Goal: Task Accomplishment & Management: Use online tool/utility

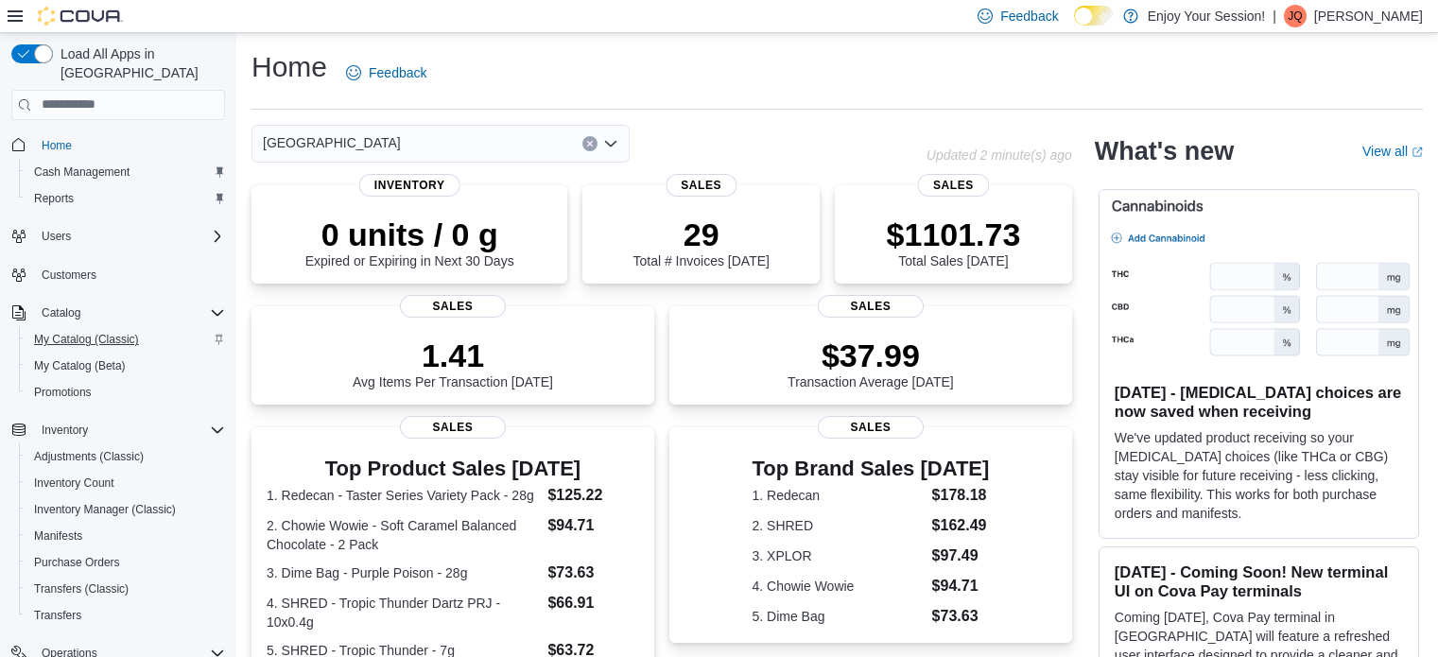
scroll to position [460, 0]
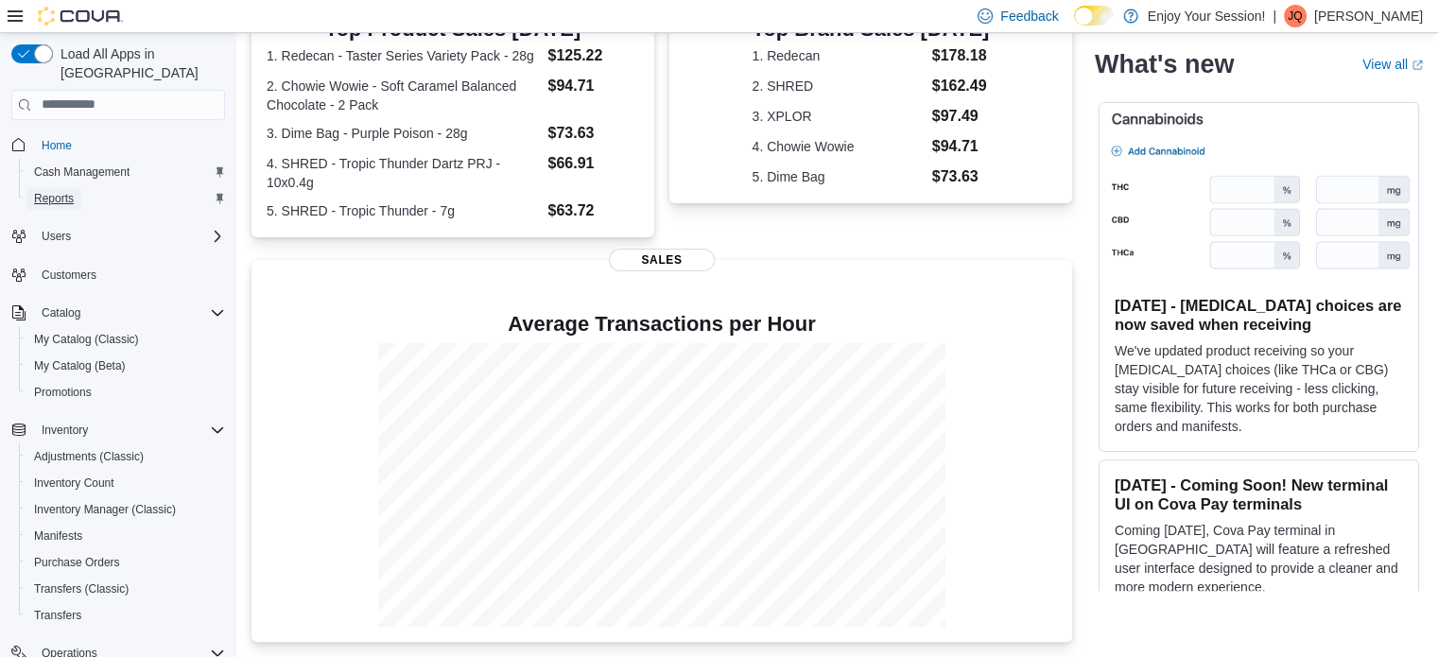
click at [56, 191] on span "Reports" at bounding box center [54, 198] width 40 height 15
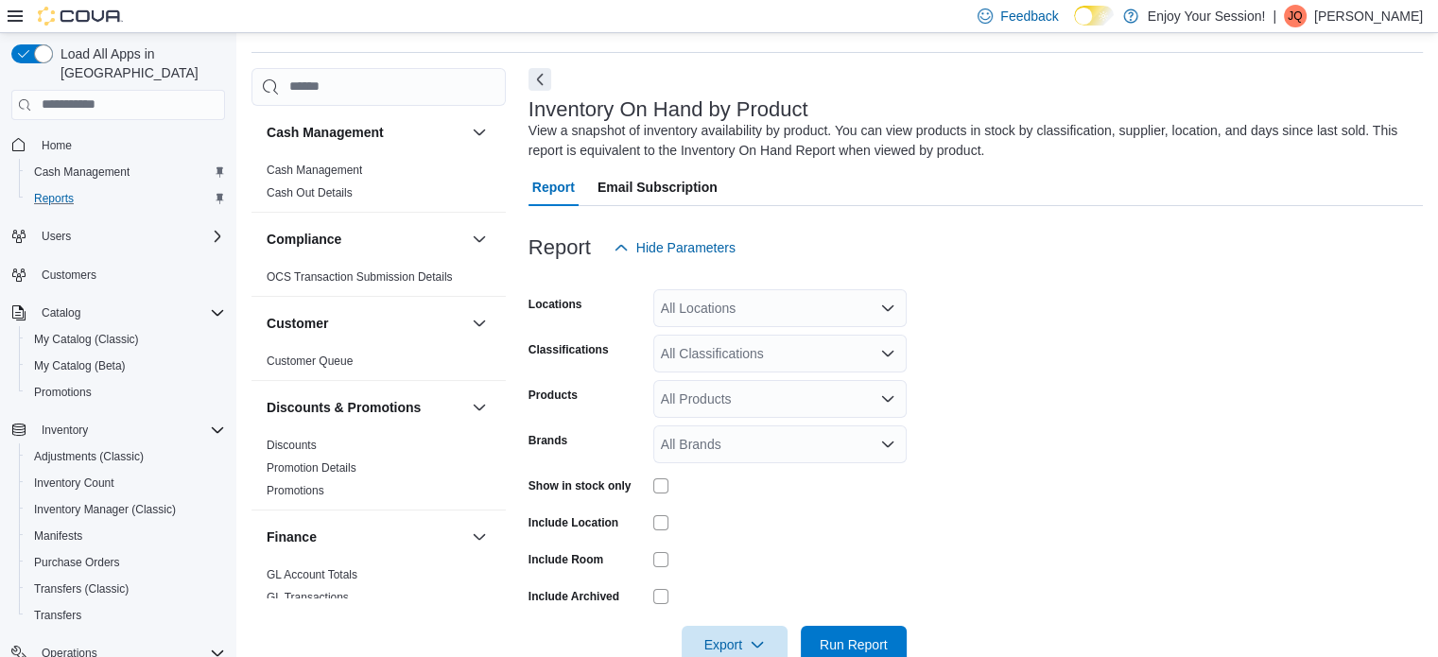
scroll to position [63, 0]
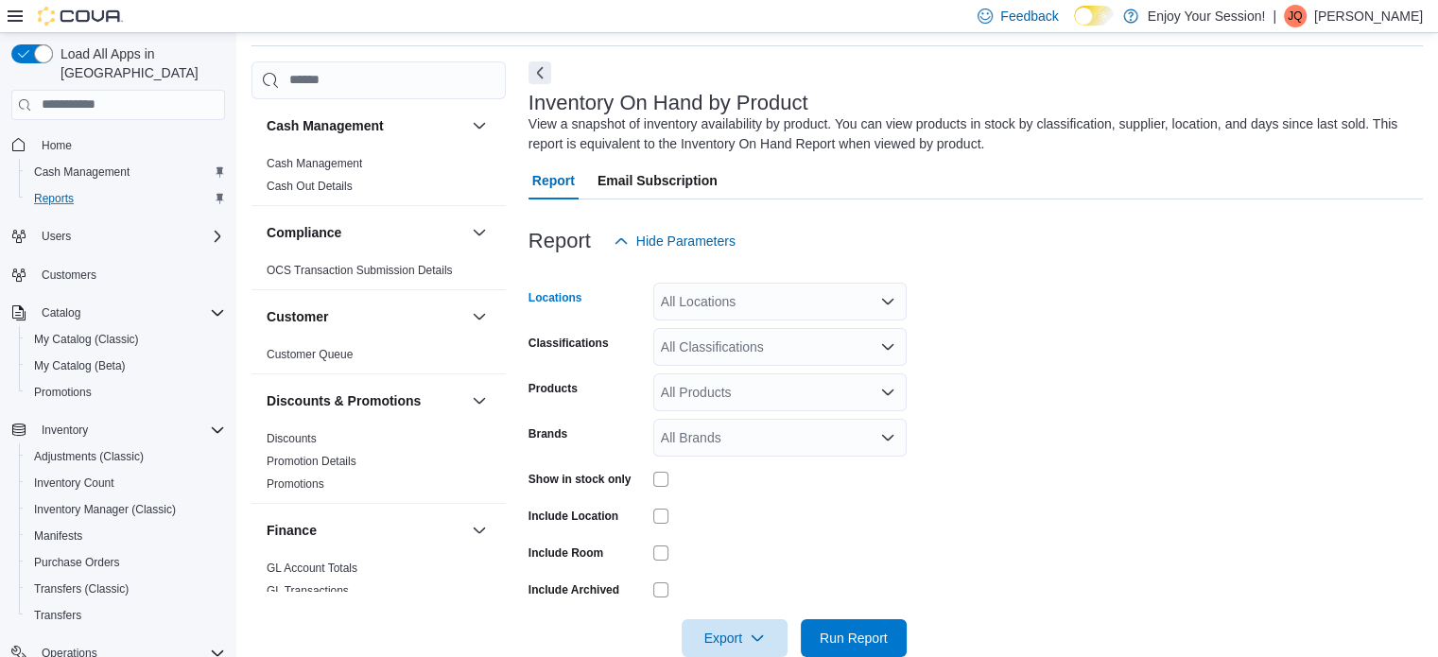
click at [851, 302] on div "All Locations" at bounding box center [779, 302] width 253 height 38
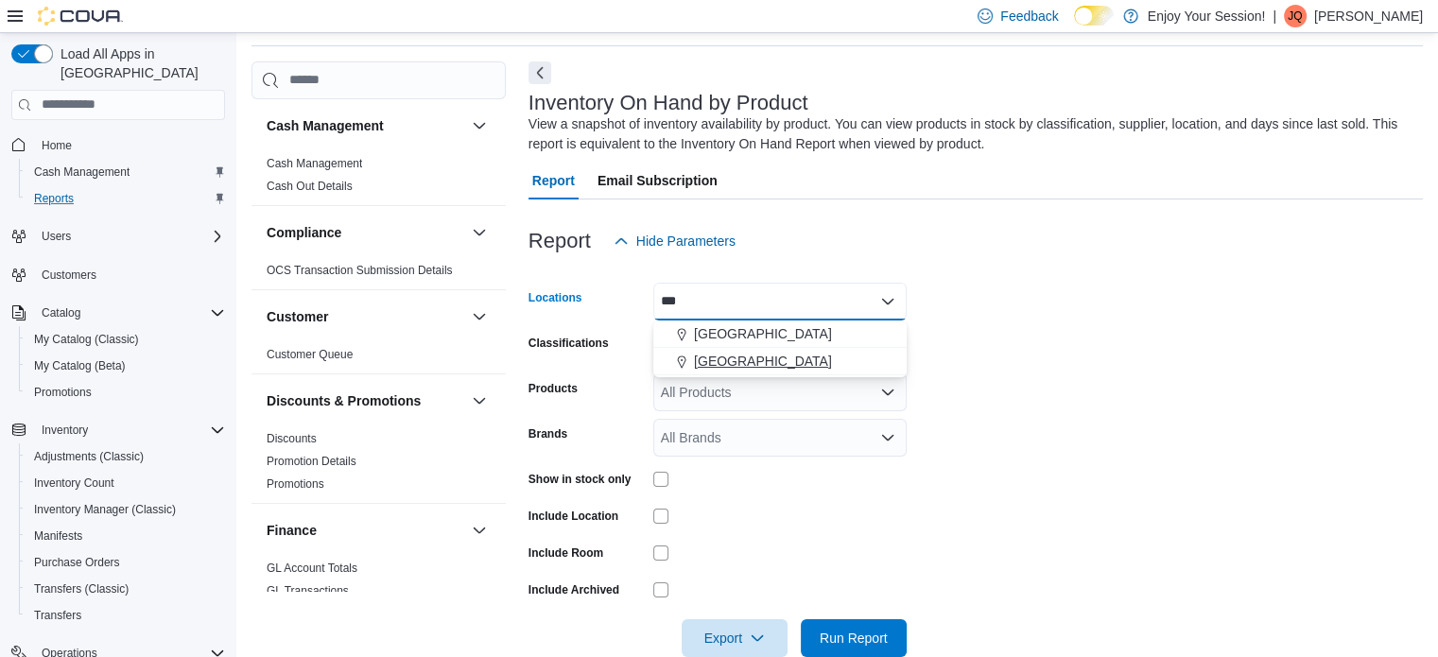
type input "***"
click at [707, 356] on span "[GEOGRAPHIC_DATA]" at bounding box center [763, 361] width 138 height 19
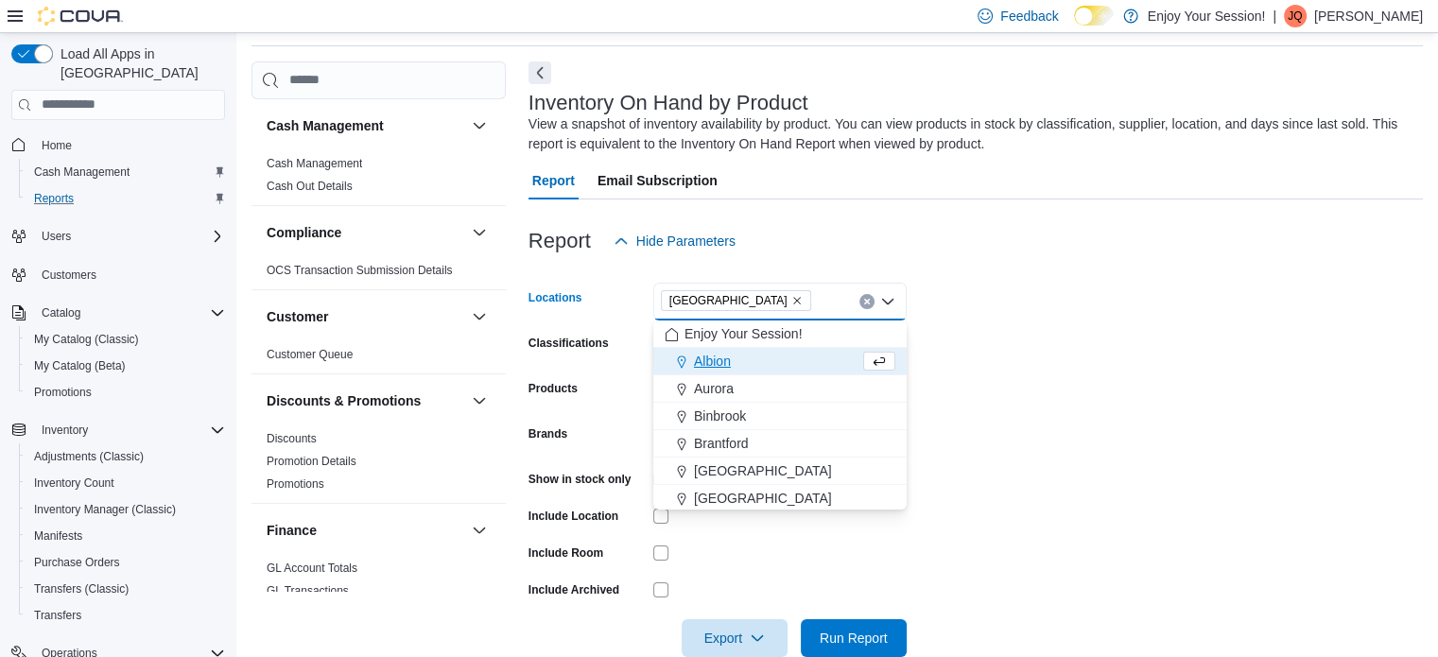
click at [1055, 333] on form "Locations [GEOGRAPHIC_DATA] [GEOGRAPHIC_DATA] box. Selected. [GEOGRAPHIC_DATA].…" at bounding box center [976, 458] width 894 height 397
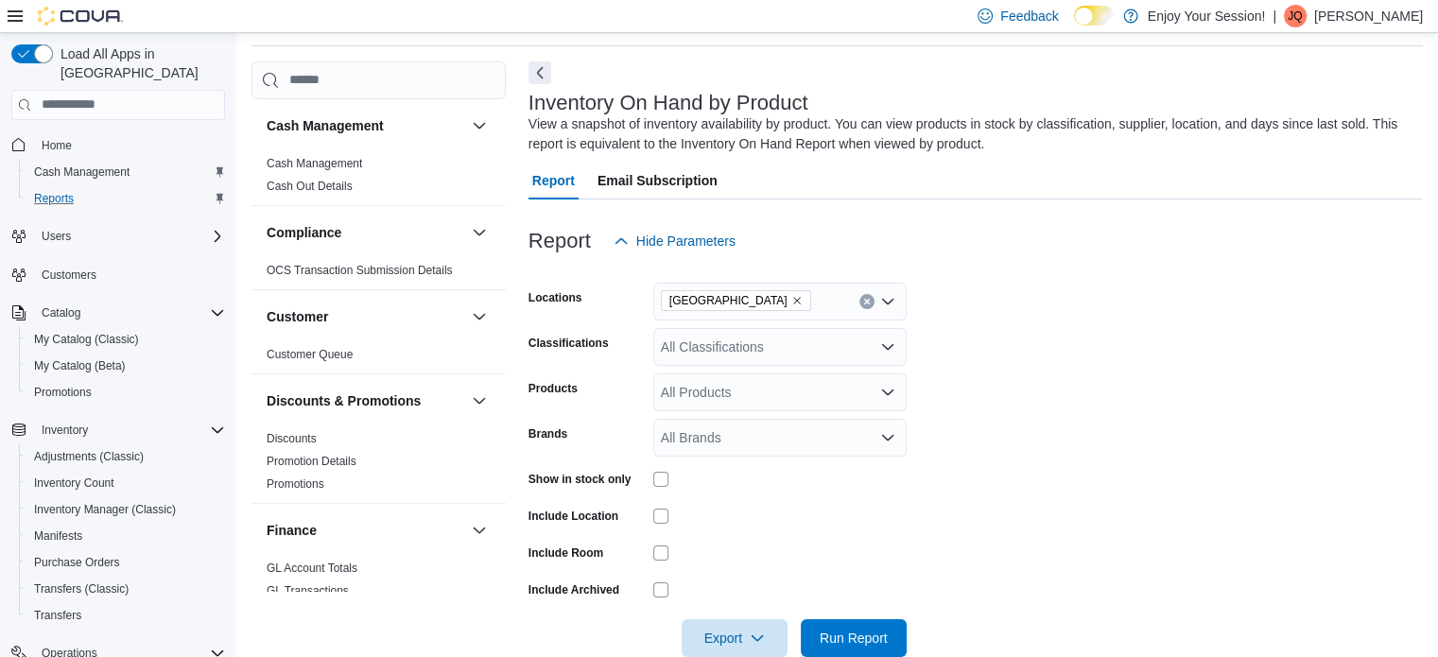
click at [778, 396] on div "All Products" at bounding box center [779, 392] width 253 height 38
click at [785, 338] on div "All Classifications" at bounding box center [779, 347] width 253 height 38
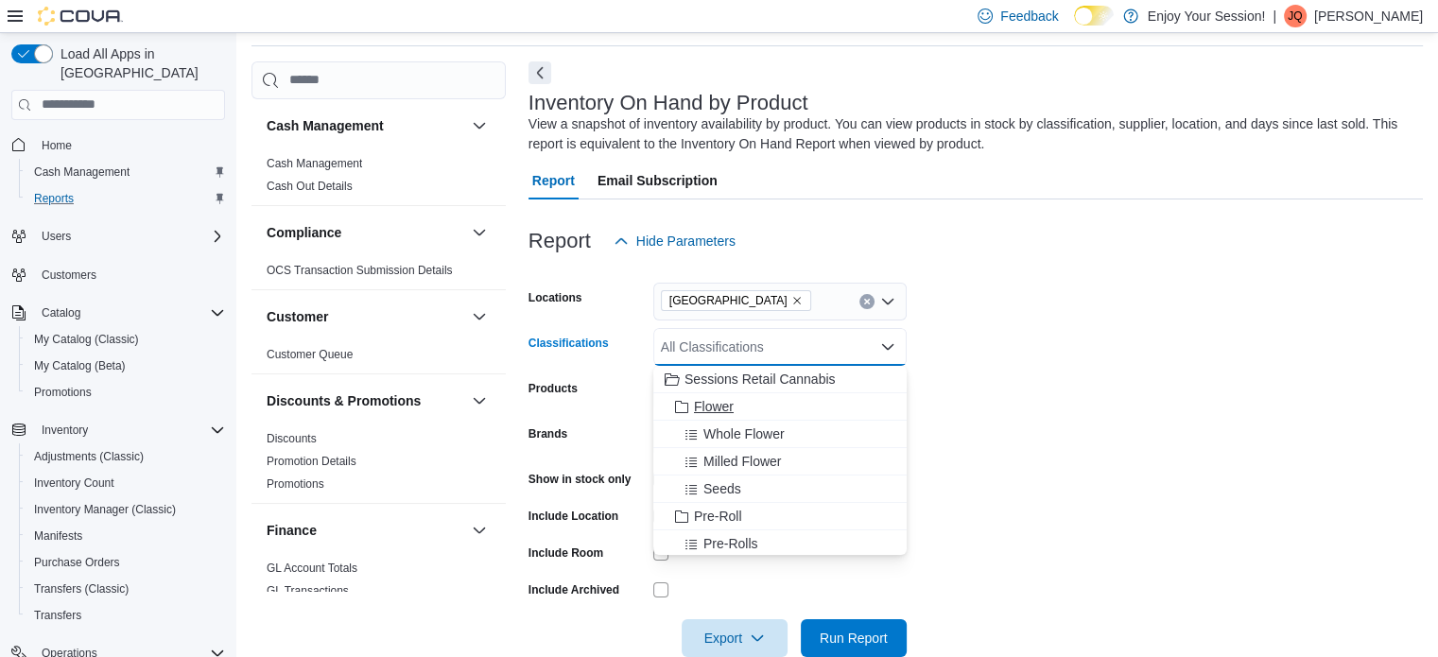
click at [684, 401] on icon "Choose from the following options" at bounding box center [681, 407] width 15 height 15
click at [683, 491] on icon "Choose from the following options" at bounding box center [681, 489] width 15 height 15
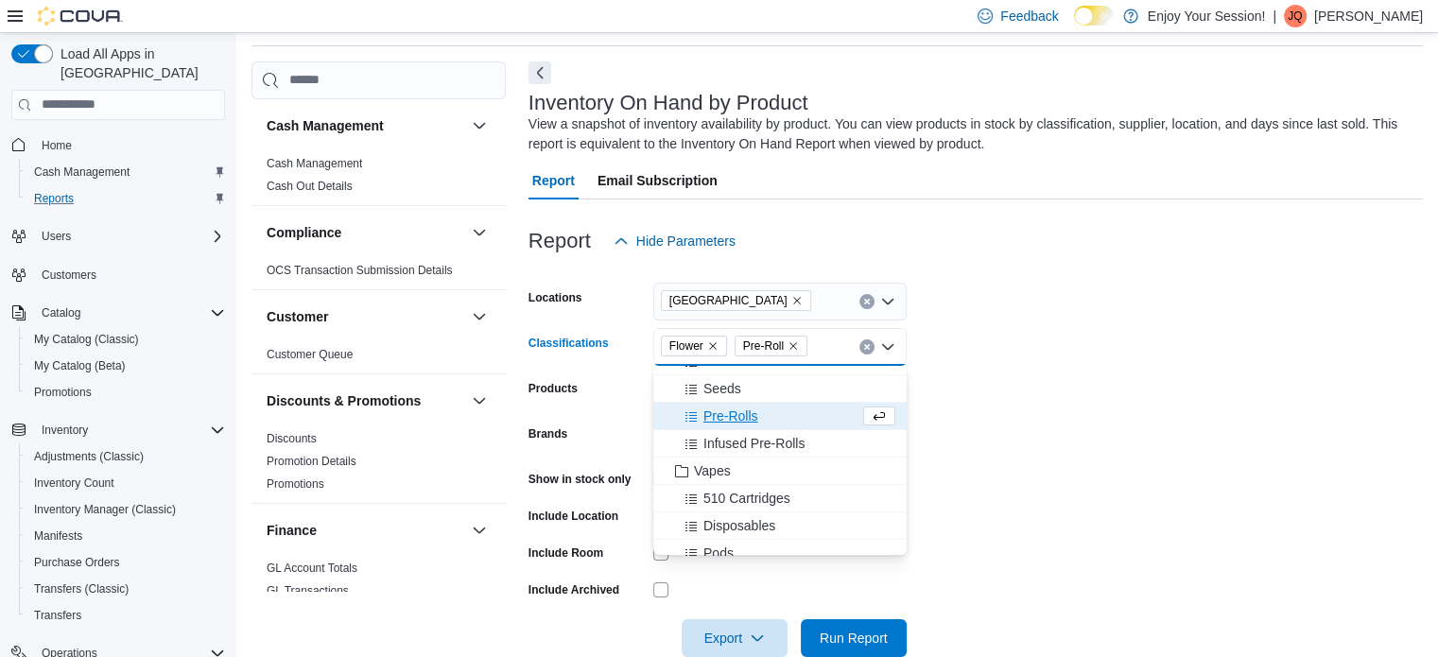
scroll to position [95, 0]
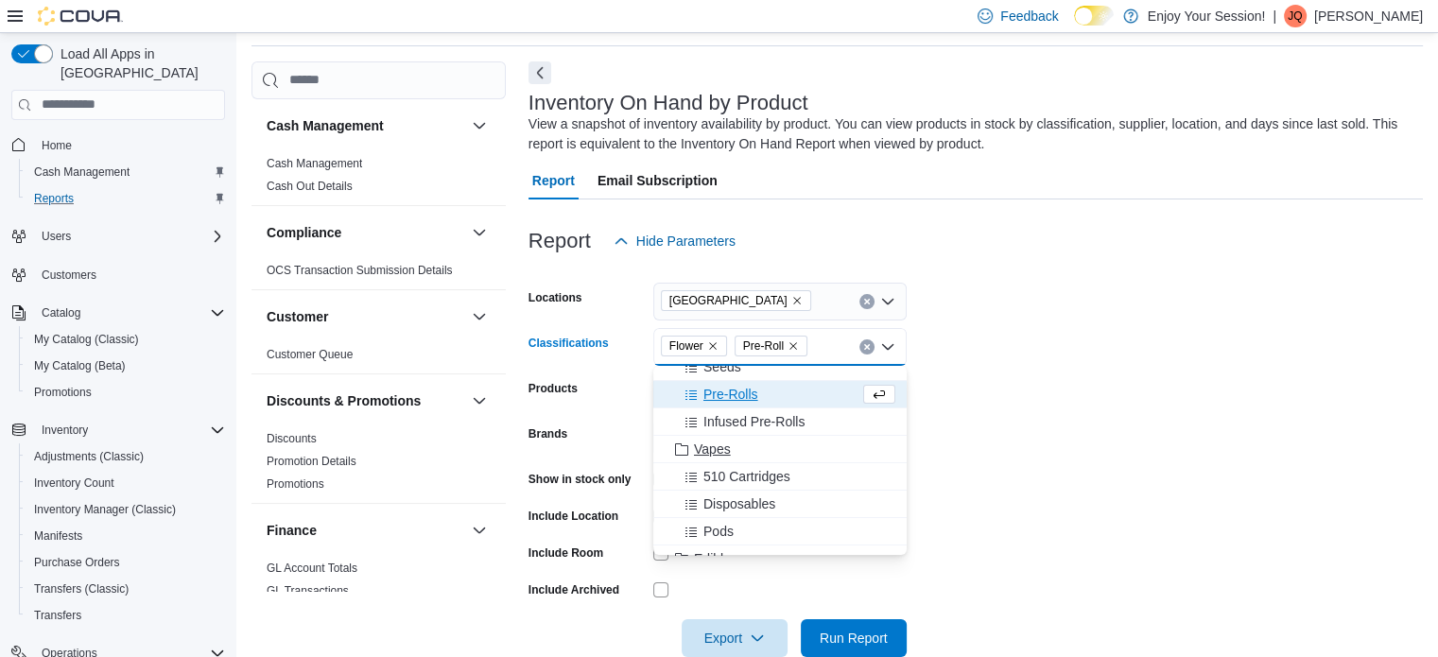
click at [694, 453] on span "Vapes" at bounding box center [712, 449] width 37 height 19
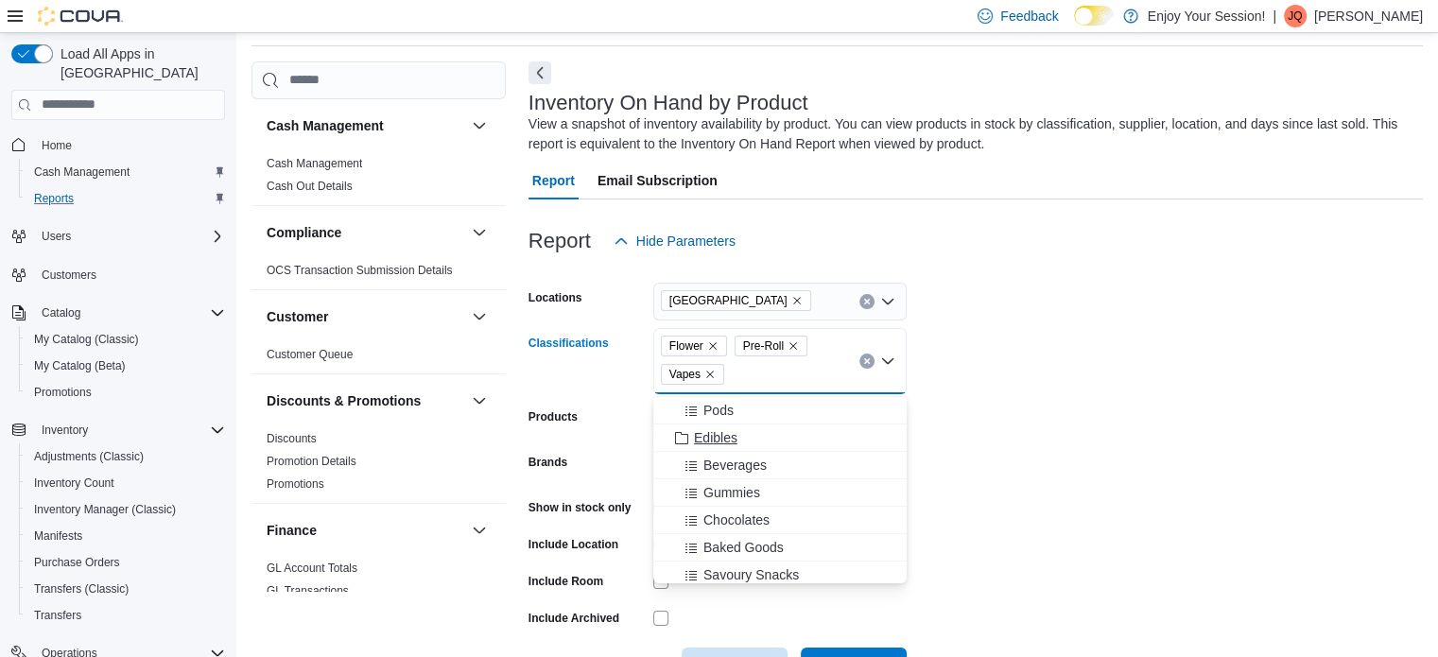
scroll to position [189, 0]
click at [692, 466] on span "Choose from the following options" at bounding box center [684, 465] width 20 height 19
click at [681, 407] on icon "Choose from the following options" at bounding box center [681, 414] width 15 height 15
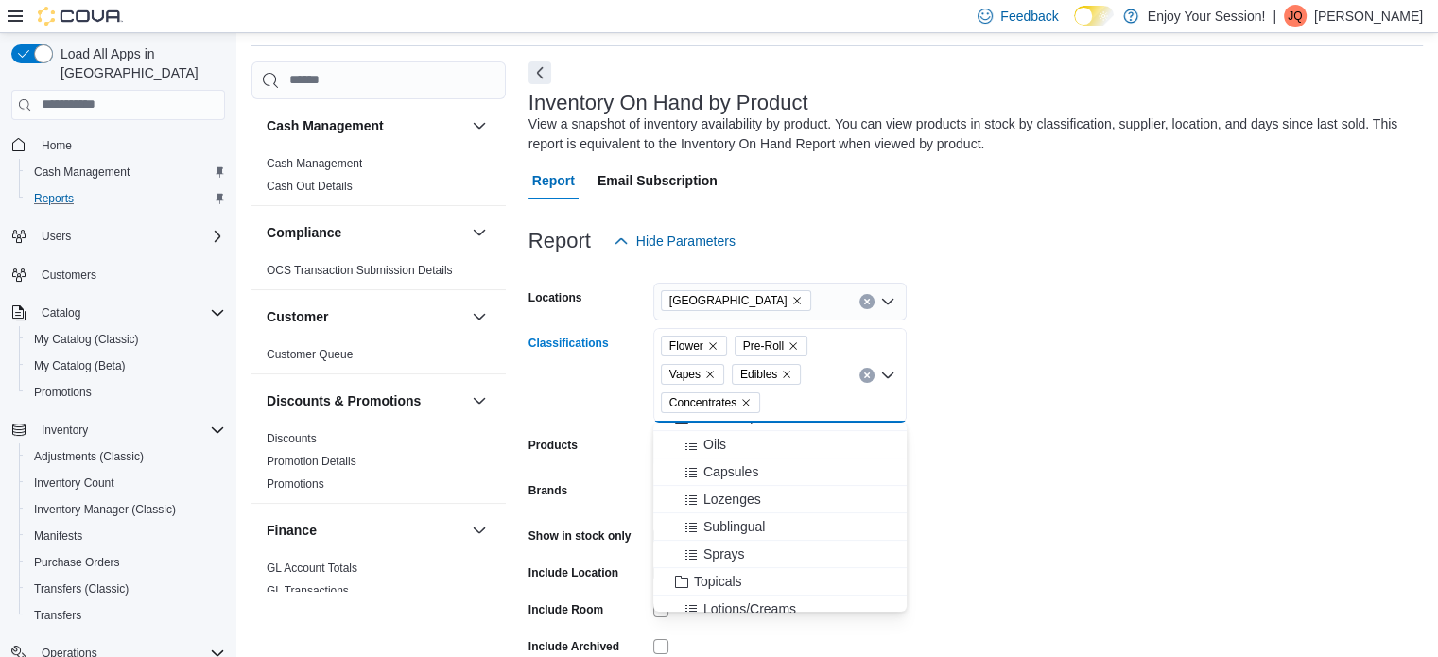
scroll to position [473, 0]
click at [685, 506] on icon "Choose from the following options" at bounding box center [681, 512] width 15 height 15
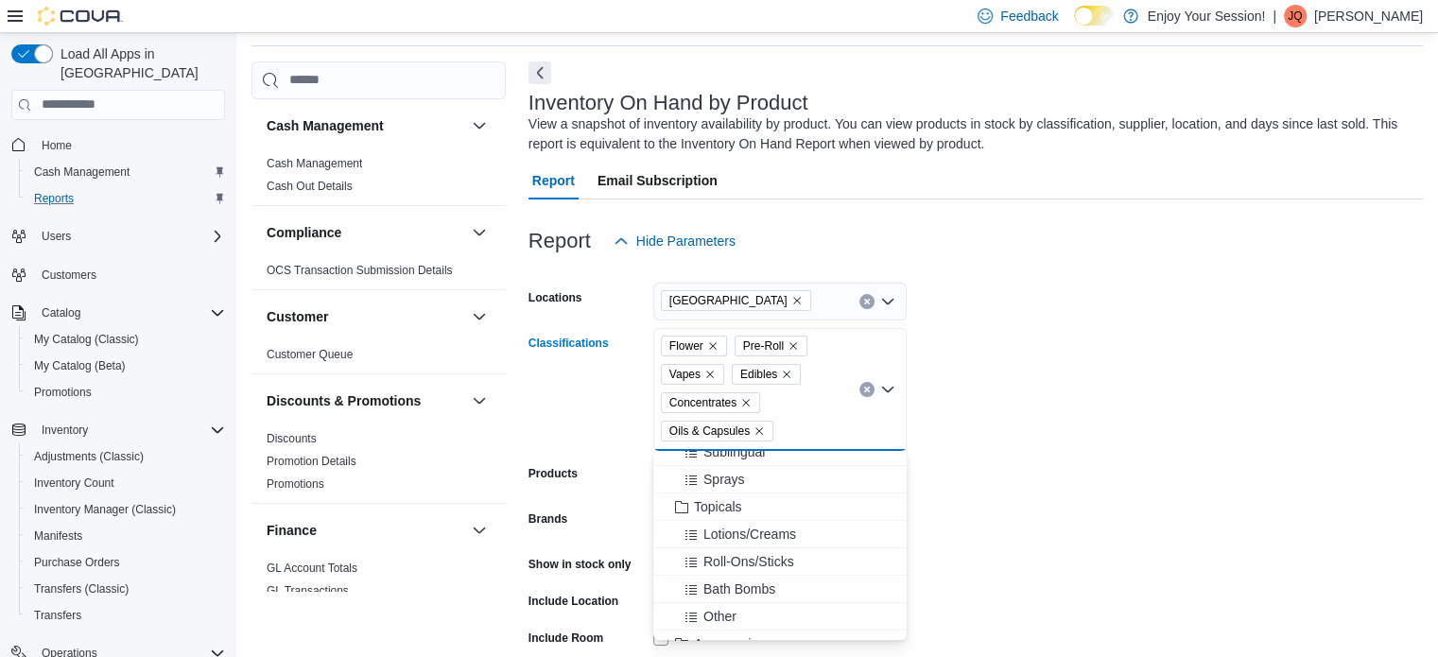
scroll to position [662, 0]
click at [682, 491] on icon "Choose from the following options" at bounding box center [681, 488] width 15 height 15
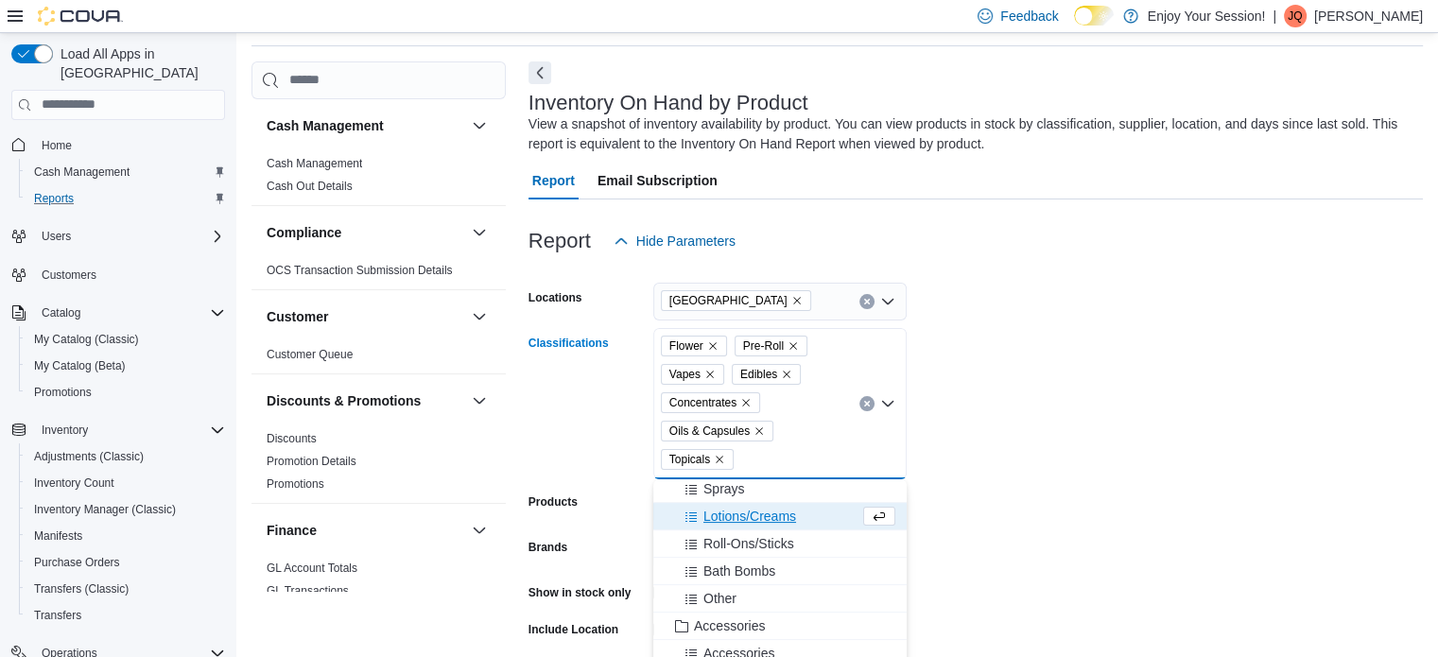
click at [1136, 443] on form "Locations [GEOGRAPHIC_DATA] North Classifications Flower Pre-Roll Vapes Edibles…" at bounding box center [976, 515] width 894 height 511
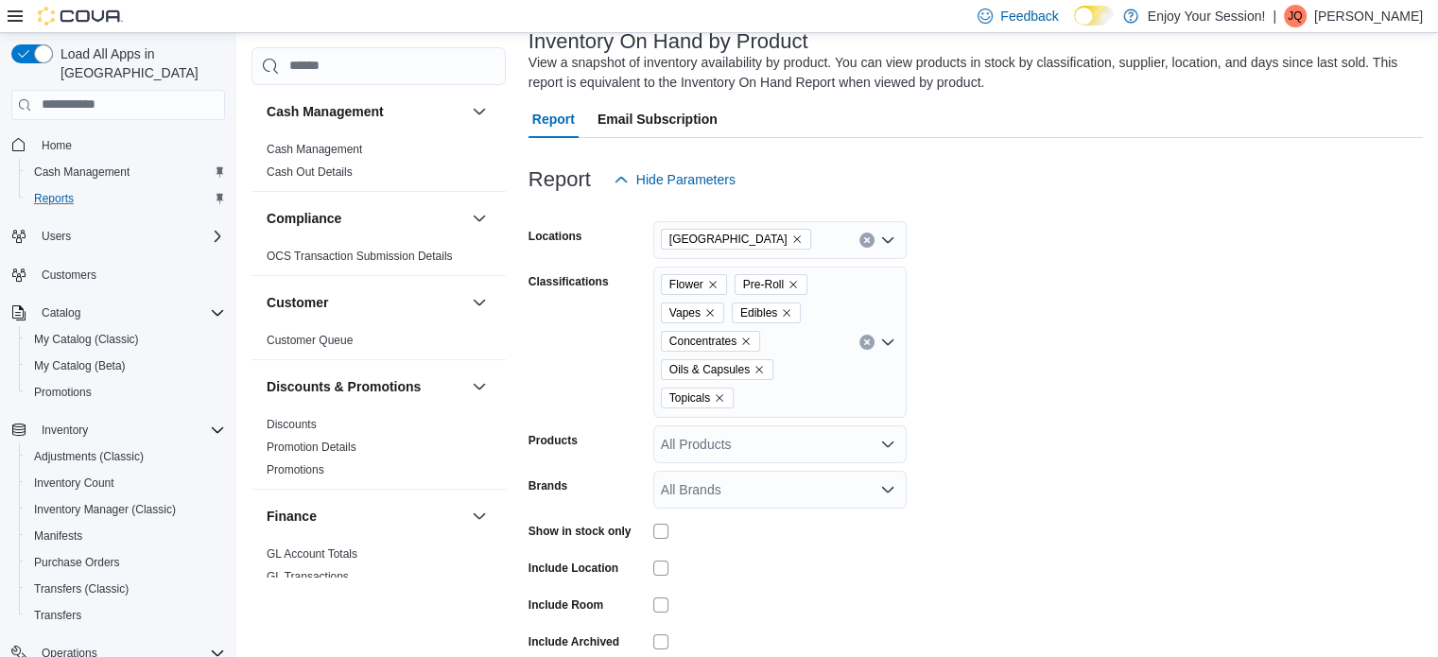
scroll to position [214, 0]
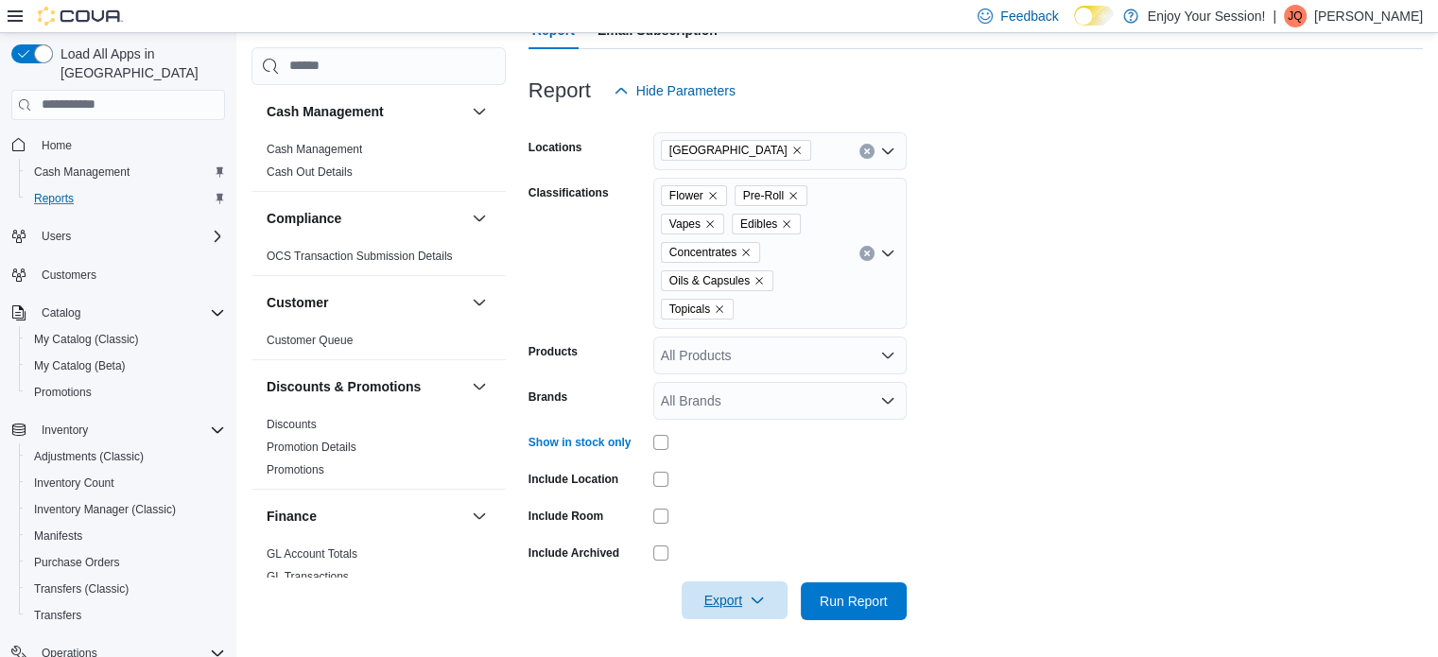
click at [764, 602] on icon "button" at bounding box center [757, 600] width 15 height 15
click at [753, 490] on span "Export to Excel" at bounding box center [737, 484] width 85 height 15
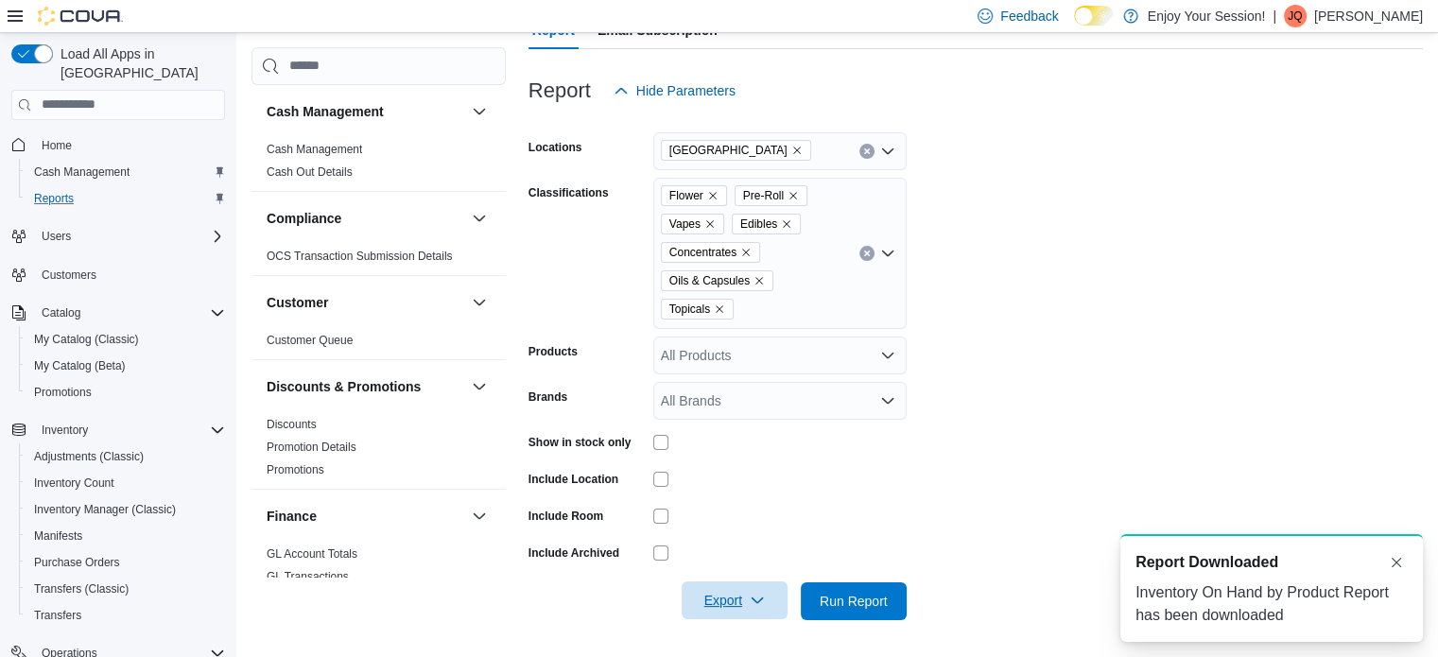
scroll to position [0, 0]
